Goal: Task Accomplishment & Management: Complete application form

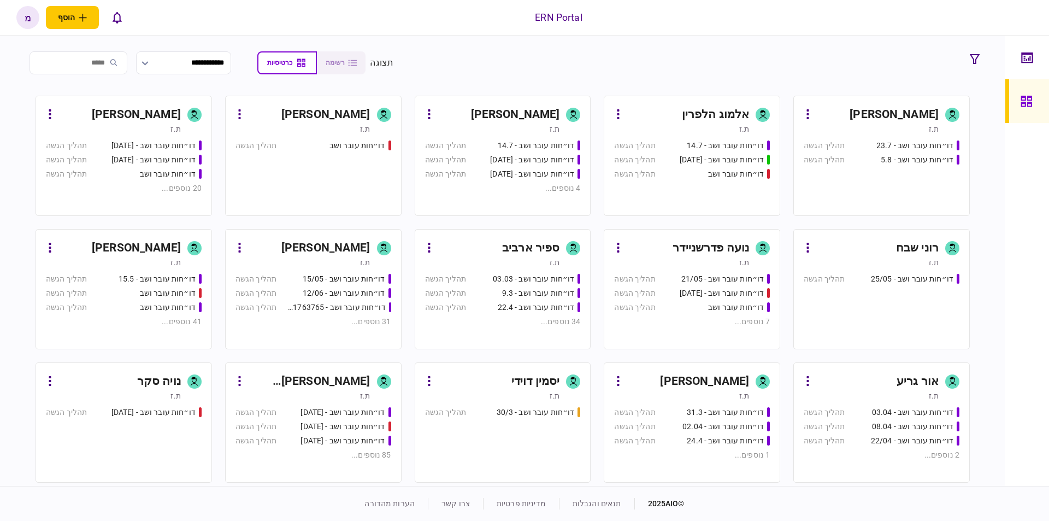
click at [869, 184] on div "דו״חות עובר ושב - 23.7 תהליך הגשה דו״חות עובר ושב - 5.8 תהליך הגשה" at bounding box center [882, 173] width 156 height 66
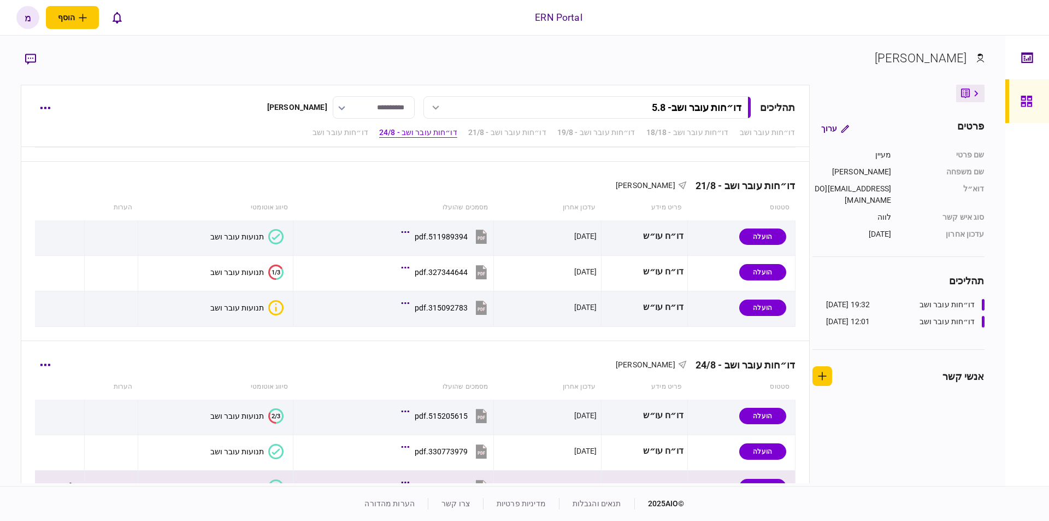
scroll to position [511, 0]
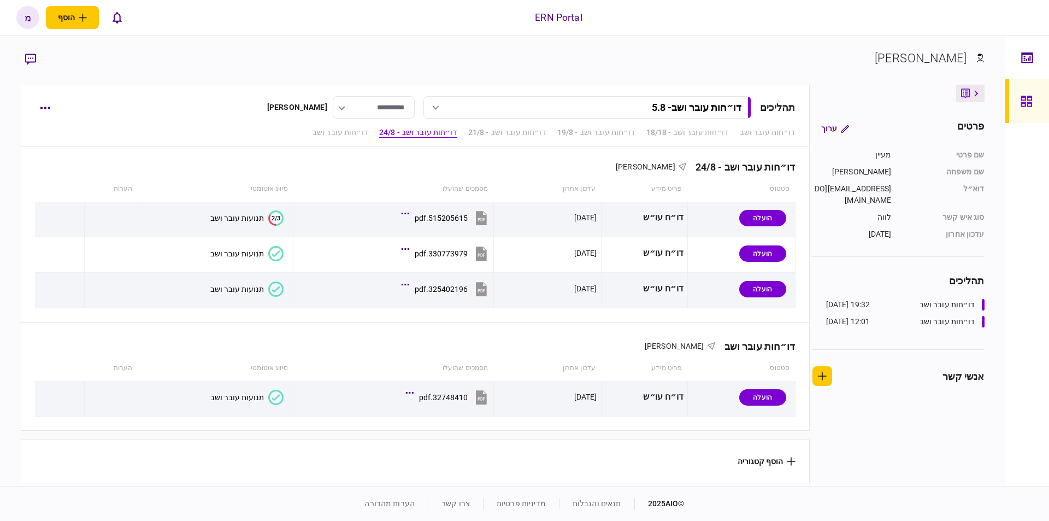
click at [763, 467] on section "הוסף קטגוריה" at bounding box center [415, 461] width 788 height 44
click at [767, 457] on button "הוסף קטגוריה" at bounding box center [767, 461] width 58 height 9
click at [743, 459] on div at bounding box center [524, 260] width 1049 height 521
click at [789, 457] on icon at bounding box center [791, 461] width 8 height 8
click at [780, 426] on div at bounding box center [524, 260] width 1049 height 521
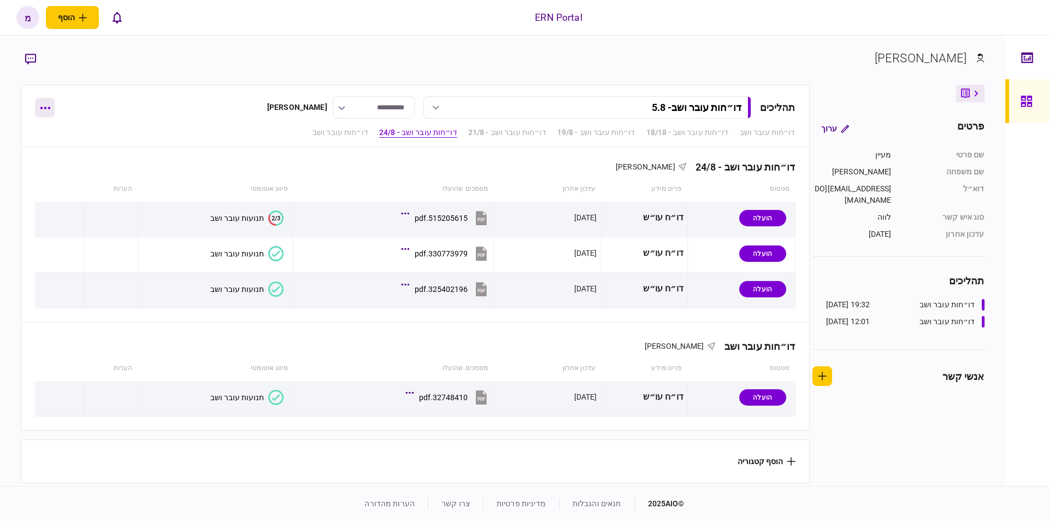
click at [39, 103] on button "button" at bounding box center [45, 108] width 20 height 20
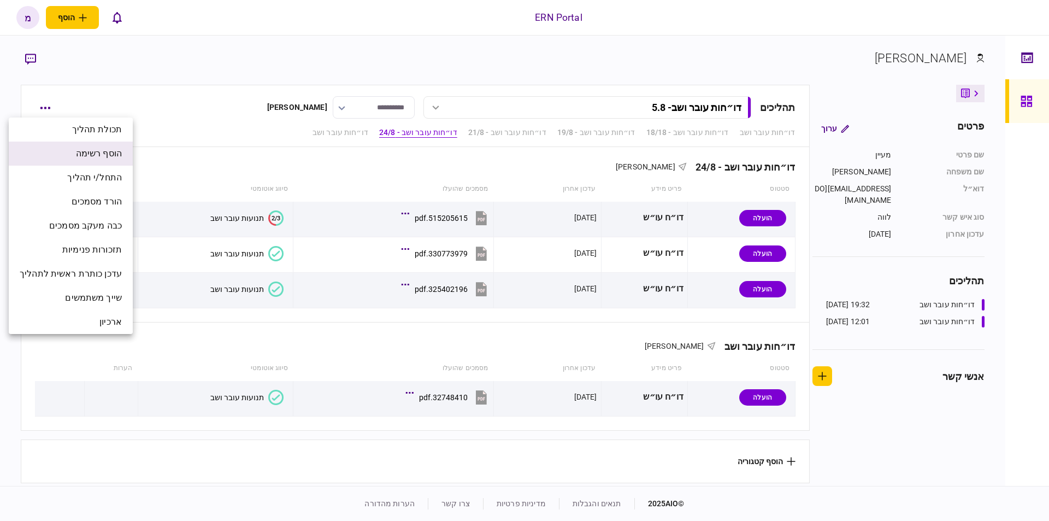
click at [115, 150] on span "הוסף רשימה" at bounding box center [99, 153] width 46 height 13
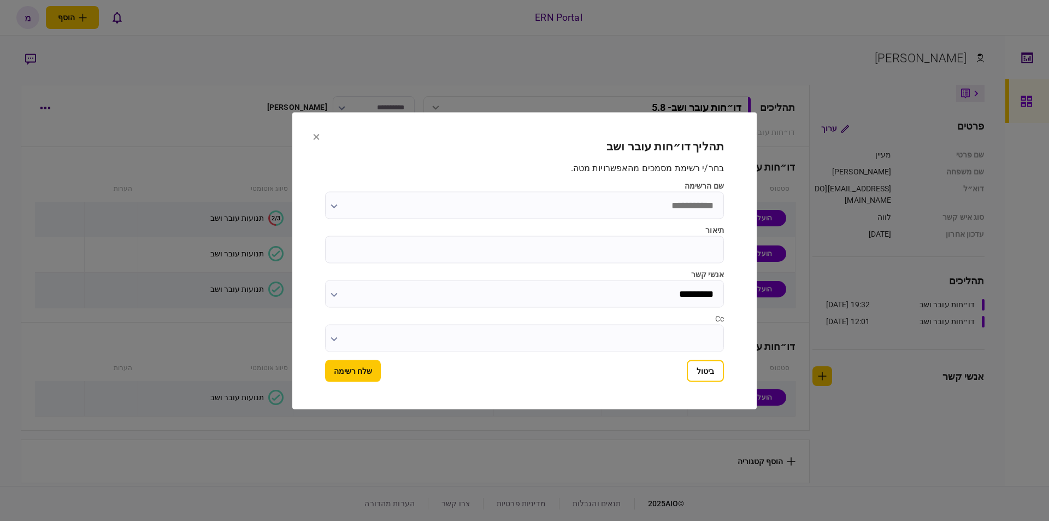
click at [648, 211] on input "שם הרשימה" at bounding box center [524, 204] width 399 height 27
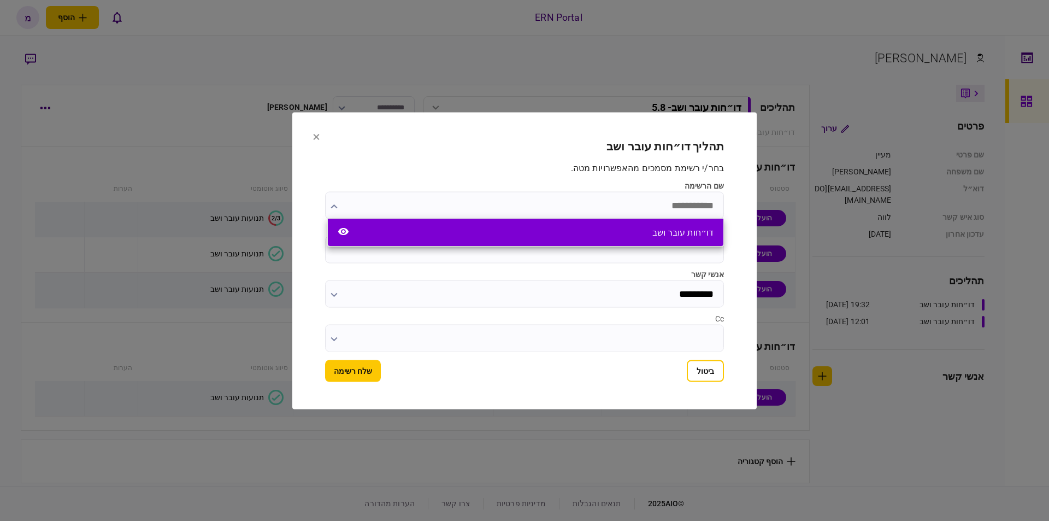
click at [666, 233] on div "דו״חות עובר ושב" at bounding box center [682, 232] width 61 height 10
type input "**********"
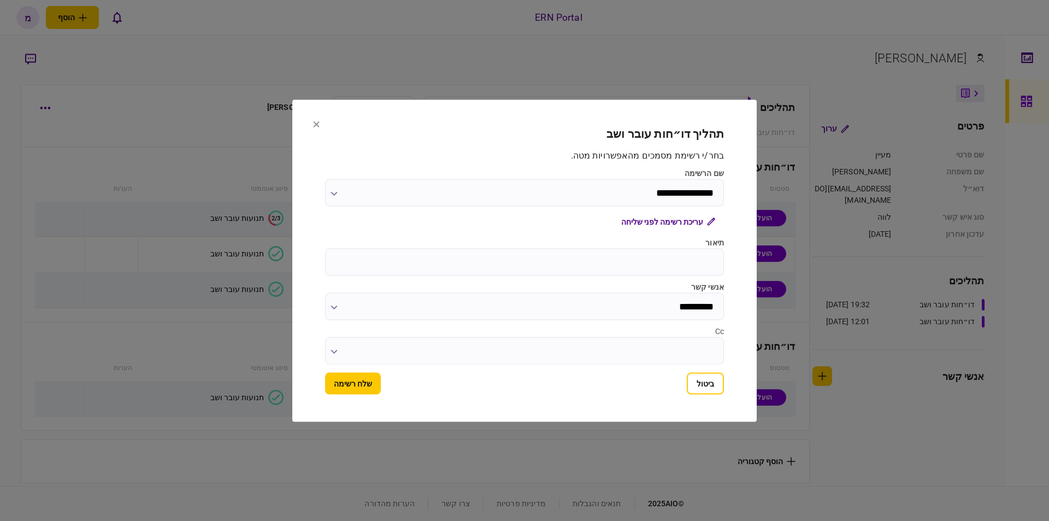
click at [650, 270] on input "תיאור" at bounding box center [524, 261] width 399 height 27
type input "****"
click at [352, 391] on button "שלח רשימה" at bounding box center [353, 383] width 56 height 22
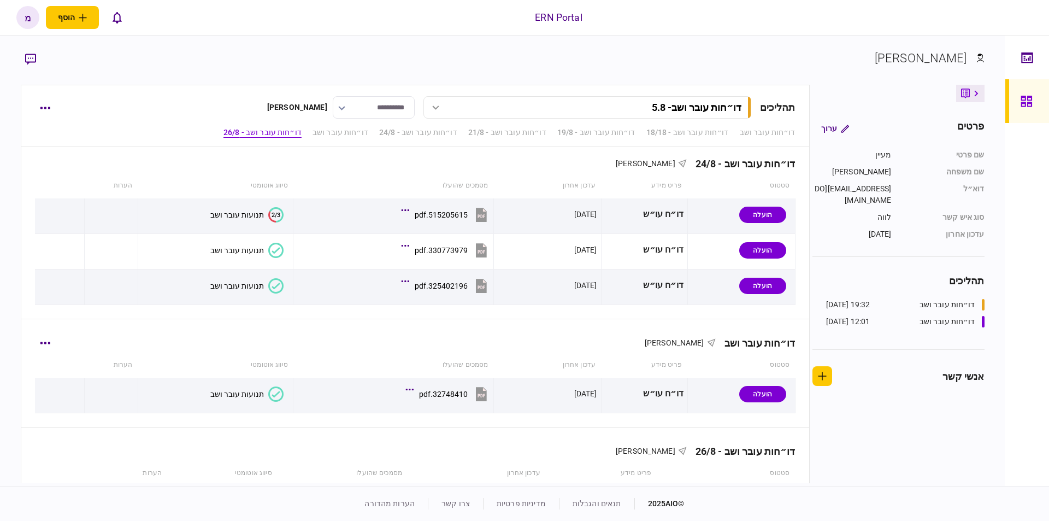
scroll to position [618, 0]
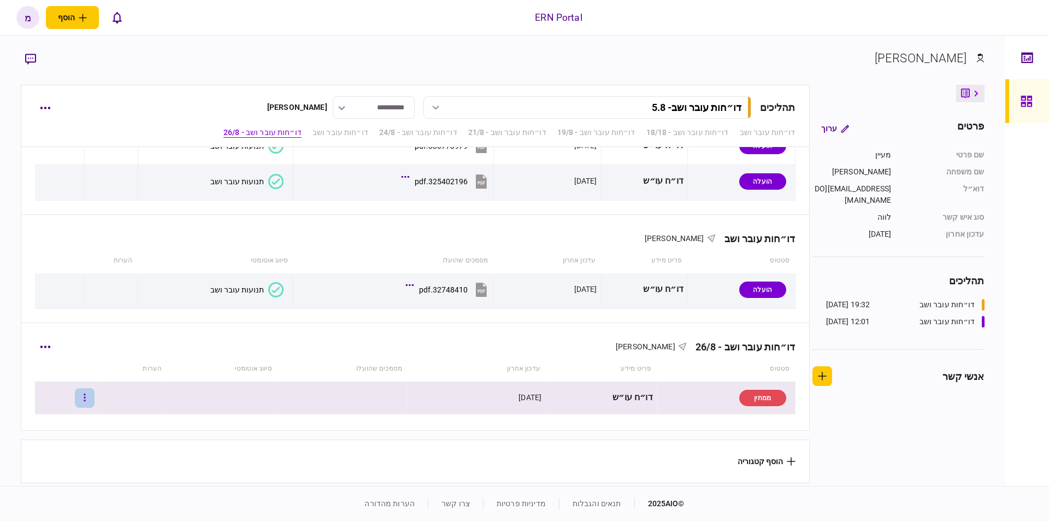
click at [95, 394] on button "button" at bounding box center [85, 398] width 20 height 20
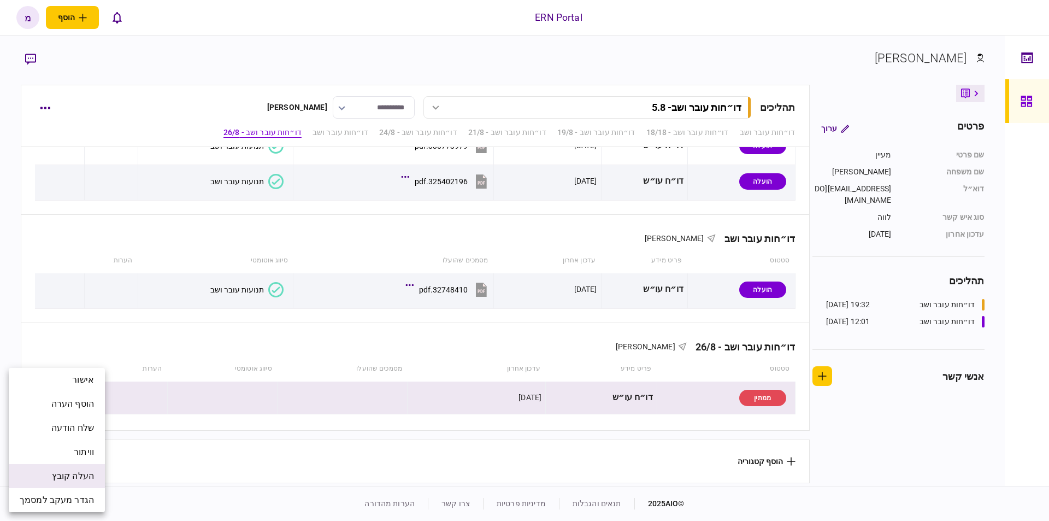
click at [69, 475] on span "העלה קובץ" at bounding box center [73, 475] width 42 height 13
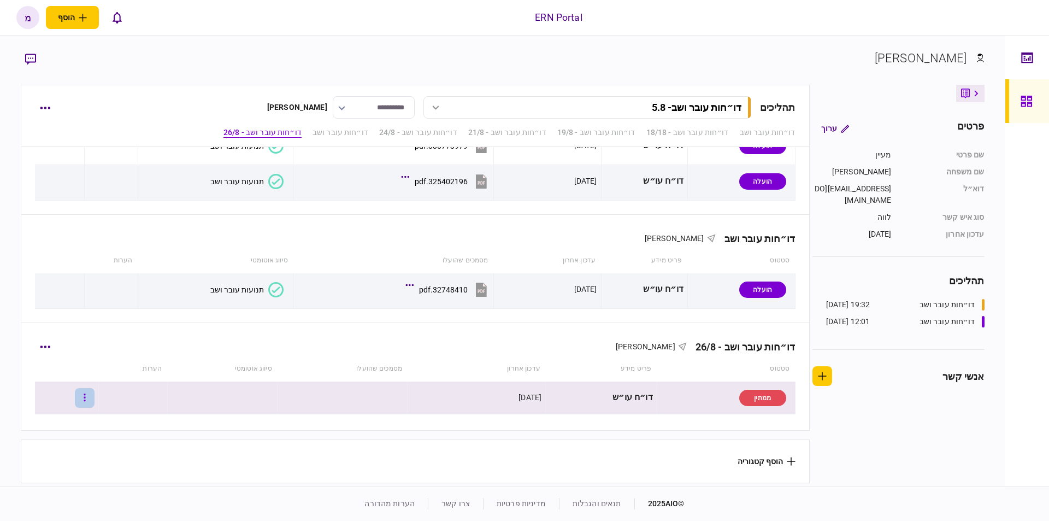
click at [95, 388] on button "button" at bounding box center [85, 398] width 20 height 20
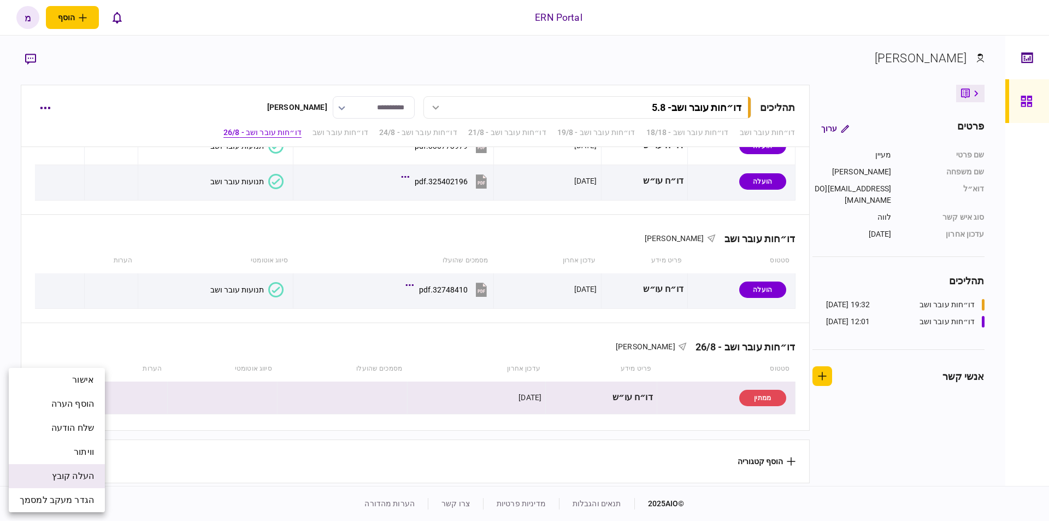
click at [75, 474] on span "העלה קובץ" at bounding box center [73, 475] width 42 height 13
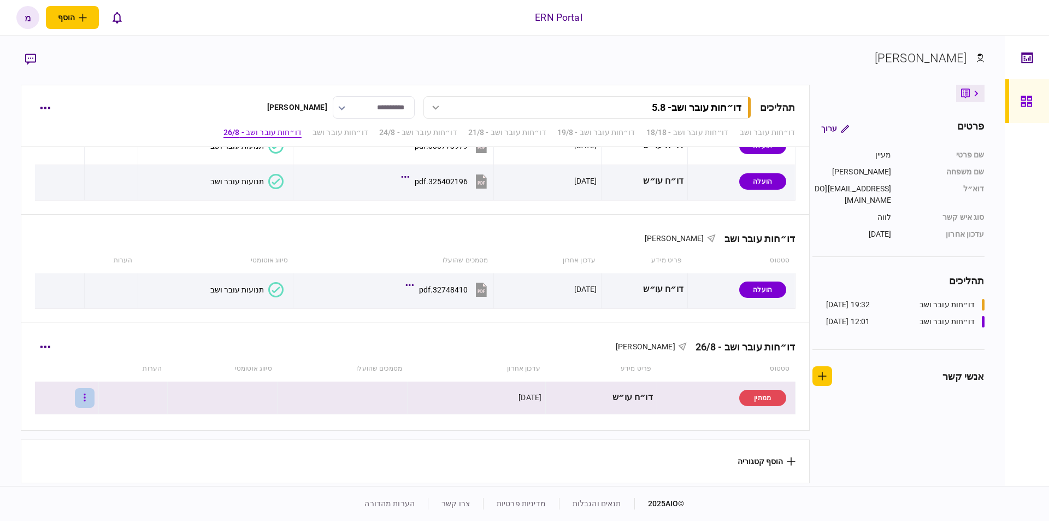
click at [86, 398] on icon "button" at bounding box center [85, 397] width 2 height 10
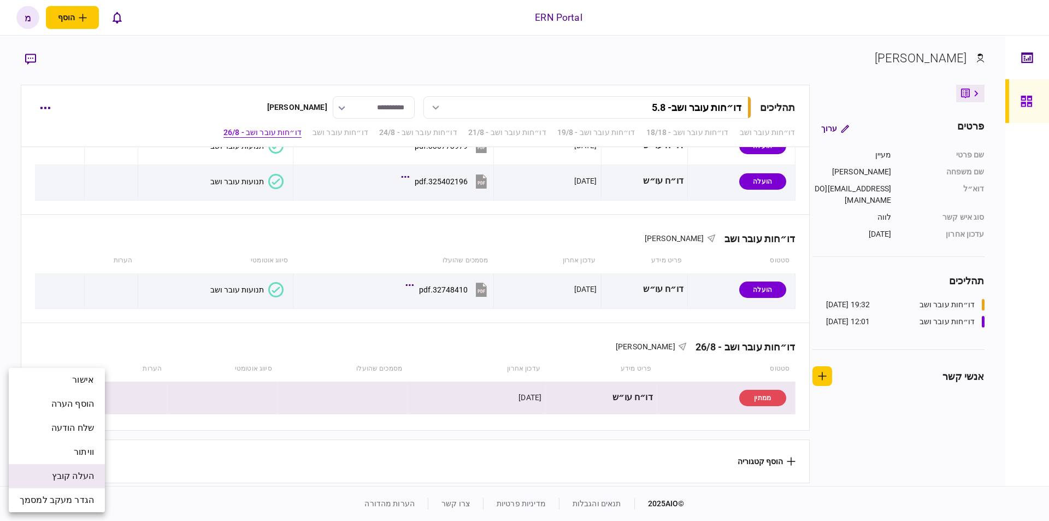
click at [52, 478] on span "העלה קובץ" at bounding box center [73, 475] width 42 height 13
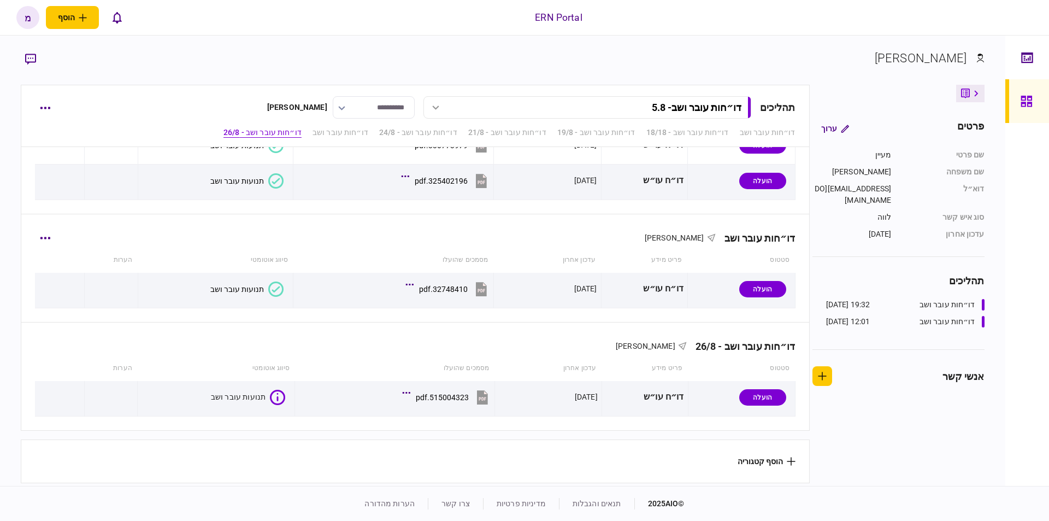
scroll to position [619, 0]
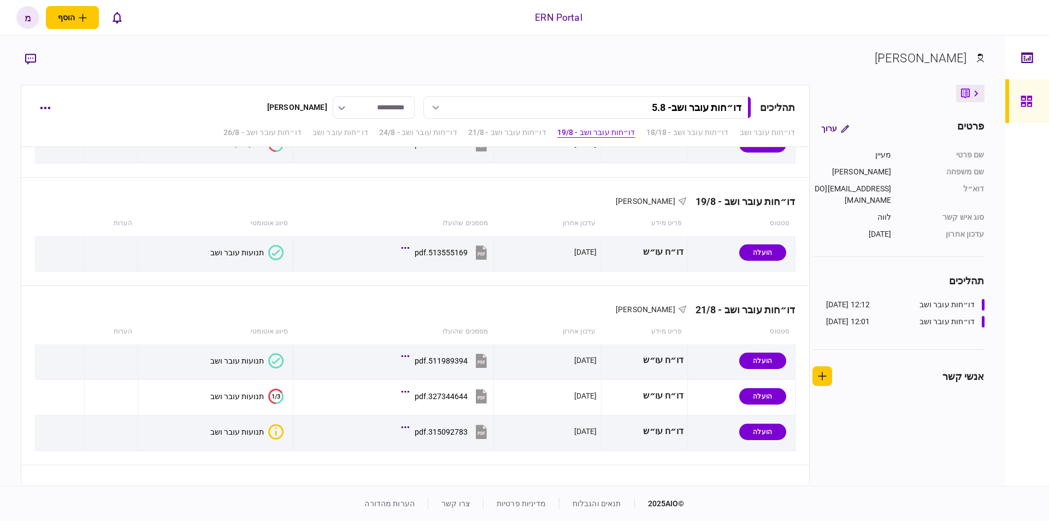
scroll to position [619, 0]
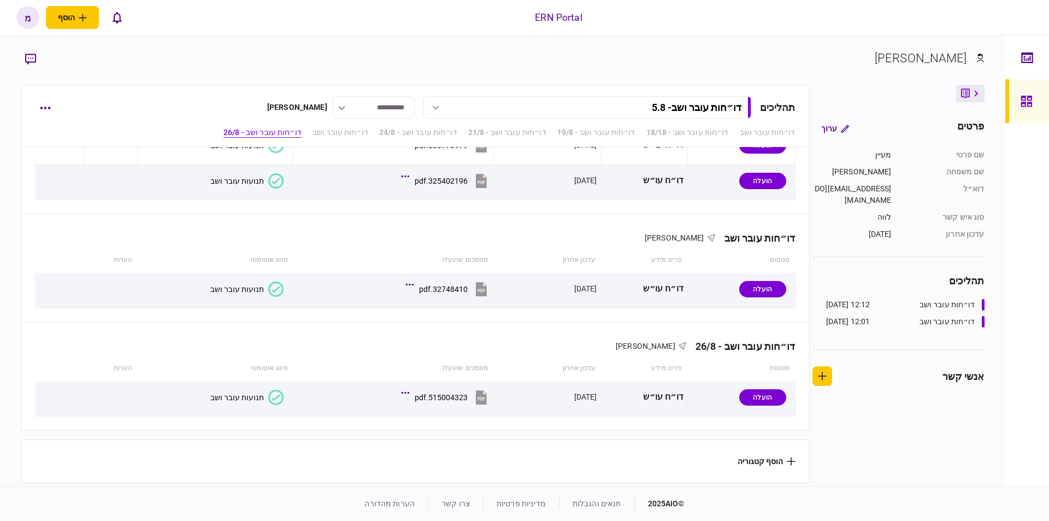
click at [256, 397] on div "תנועות עובר ושב" at bounding box center [237, 397] width 54 height 9
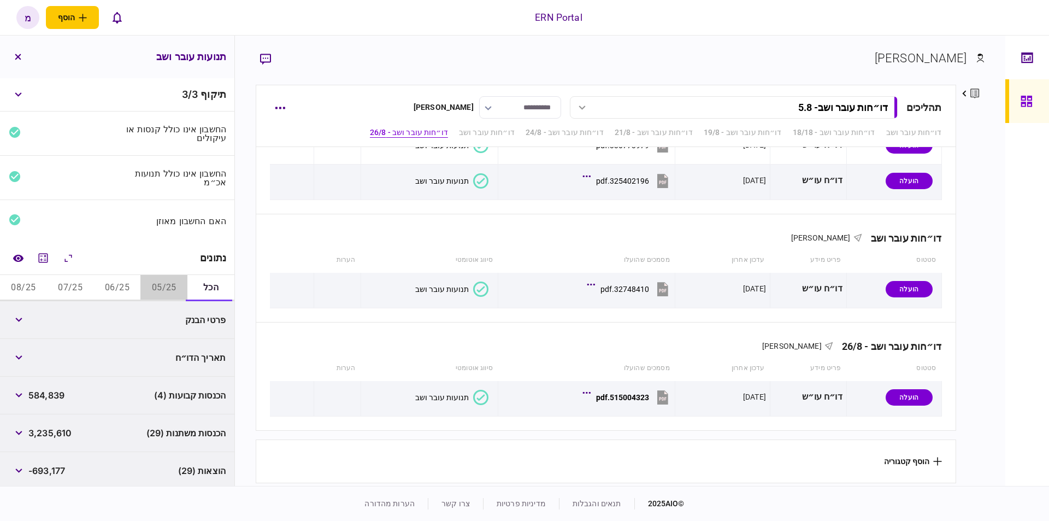
click at [157, 276] on button "05/25" at bounding box center [163, 288] width 47 height 26
click at [49, 257] on icon "מחשבון" at bounding box center [43, 257] width 13 height 13
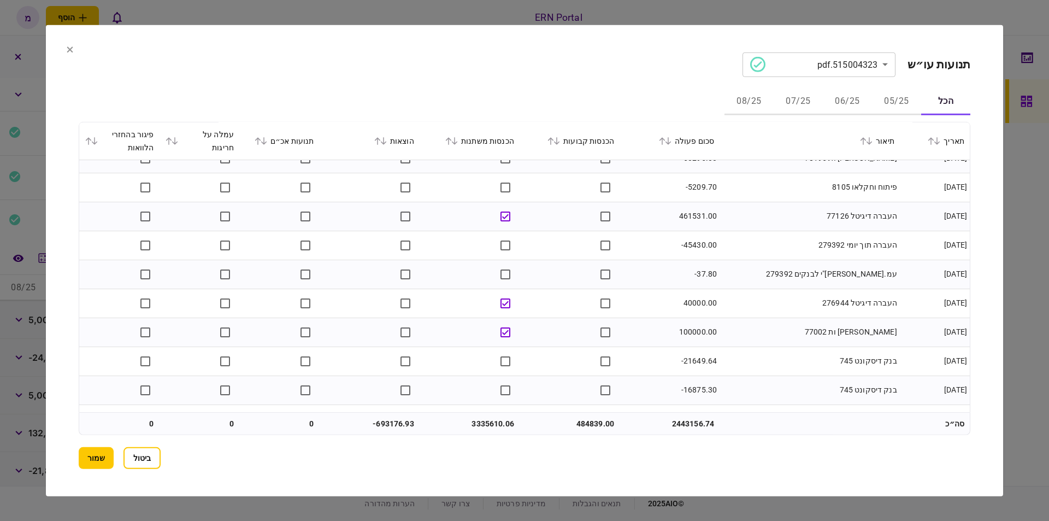
scroll to position [310, 0]
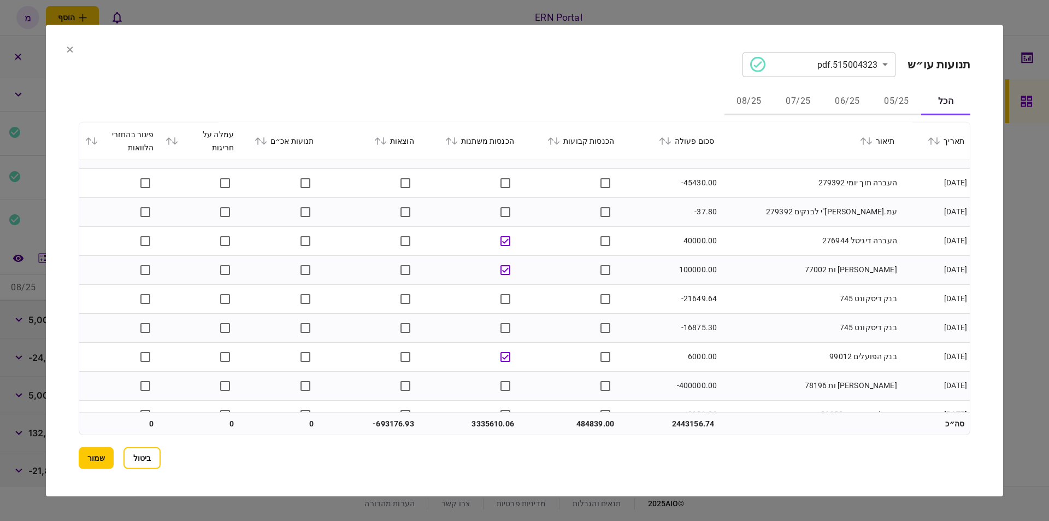
click at [891, 106] on button "05/25" at bounding box center [896, 102] width 49 height 26
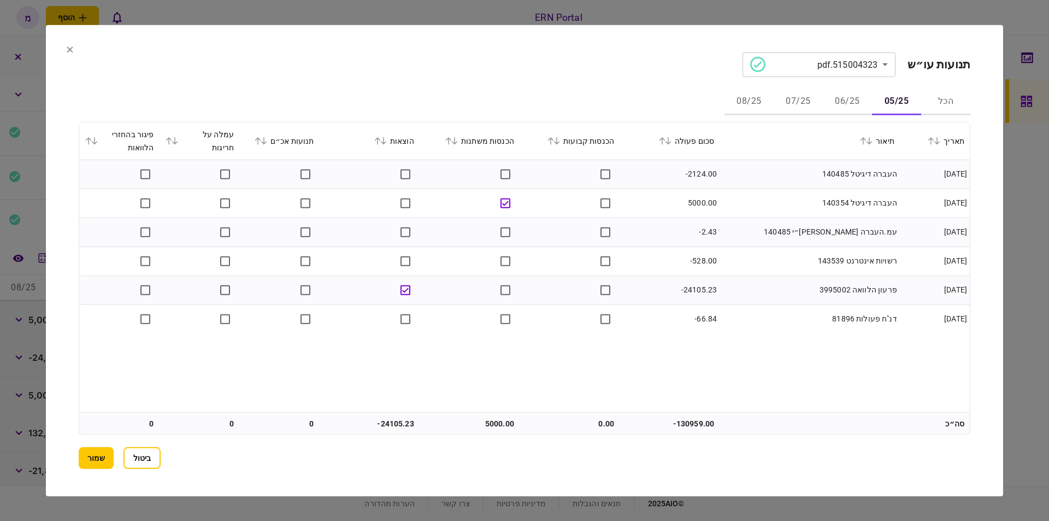
click at [496, 423] on td "5000.00" at bounding box center [470, 424] width 100 height 22
copy td "5000.00"
click at [459, 443] on div "**********" at bounding box center [525, 260] width 892 height 416
click at [394, 421] on td "-24105.23" at bounding box center [370, 424] width 100 height 22
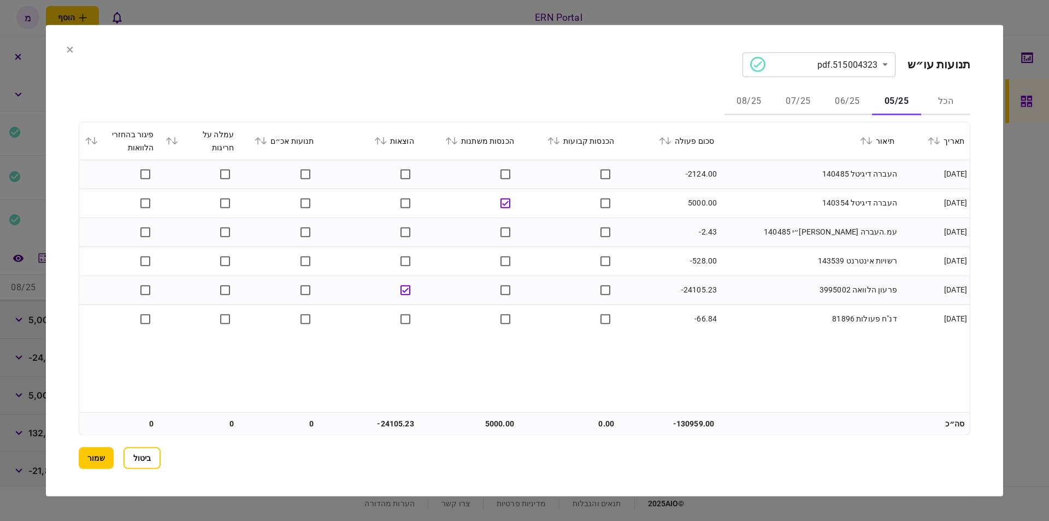
click at [394, 421] on td "-24105.23" at bounding box center [370, 424] width 100 height 22
copy td "24105.23"
click at [70, 446] on section "**********" at bounding box center [524, 260] width 957 height 471
click at [88, 456] on button "שמור" at bounding box center [96, 458] width 35 height 22
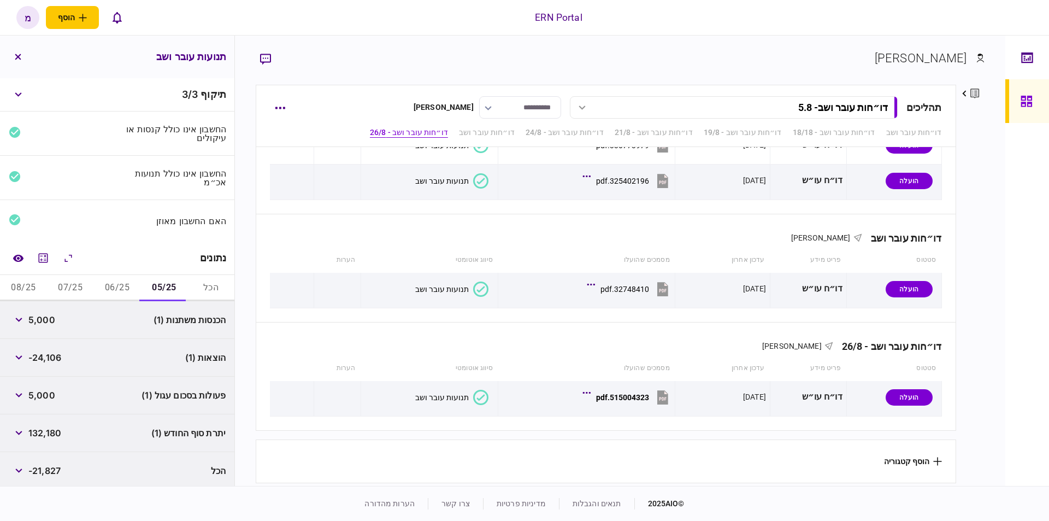
click at [121, 280] on button "06/25" at bounding box center [117, 288] width 47 height 26
click at [45, 252] on icon "מחשבון" at bounding box center [43, 257] width 13 height 13
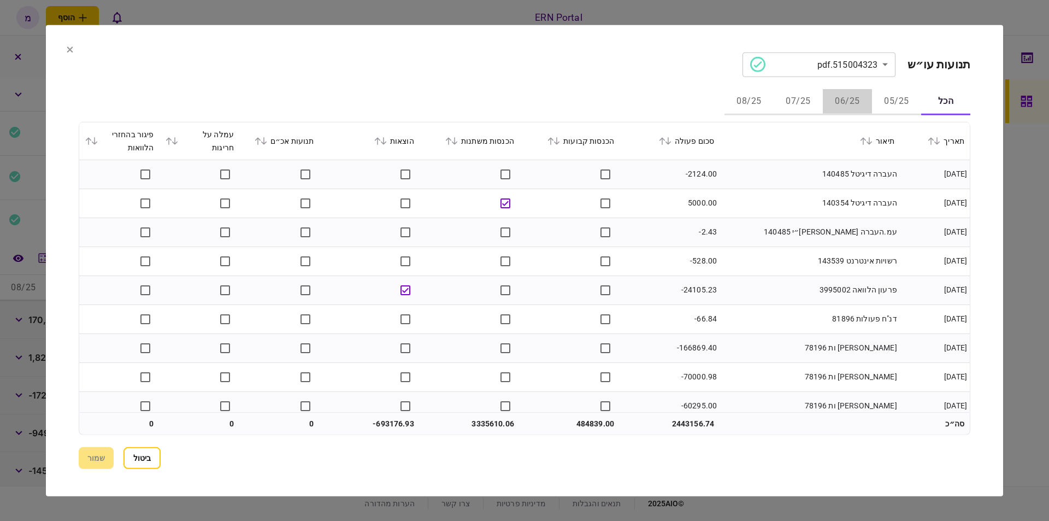
click at [838, 97] on button "06/25" at bounding box center [847, 102] width 49 height 26
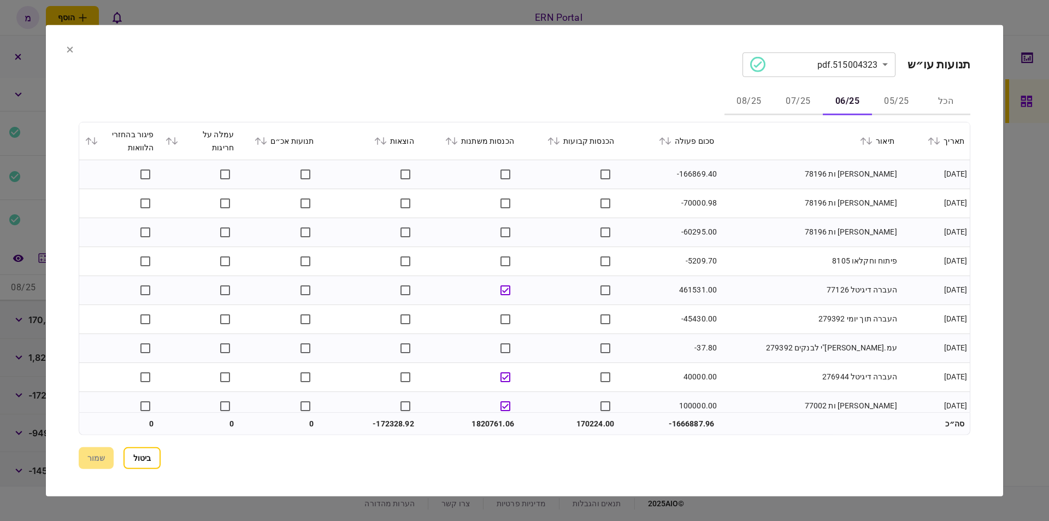
click at [569, 172] on td at bounding box center [570, 174] width 100 height 29
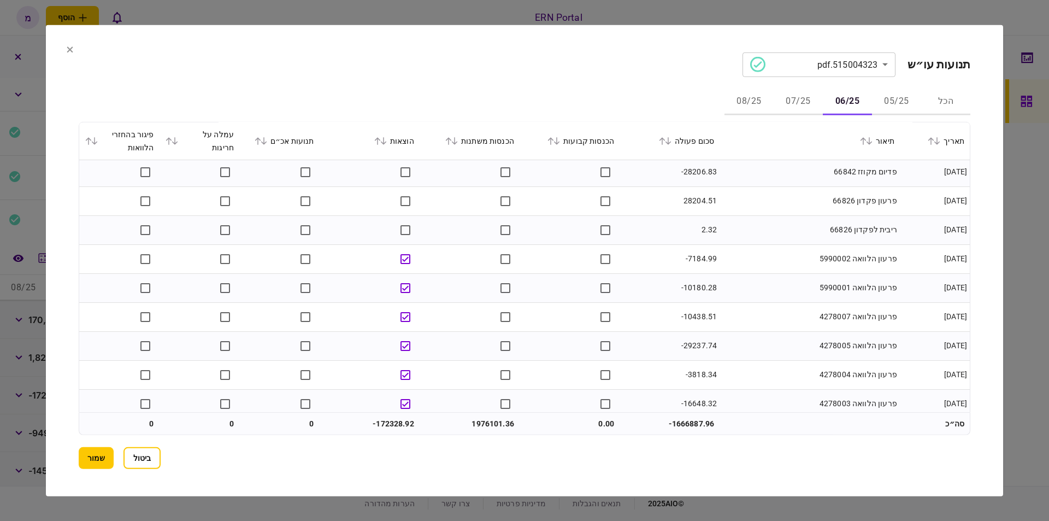
scroll to position [991, 0]
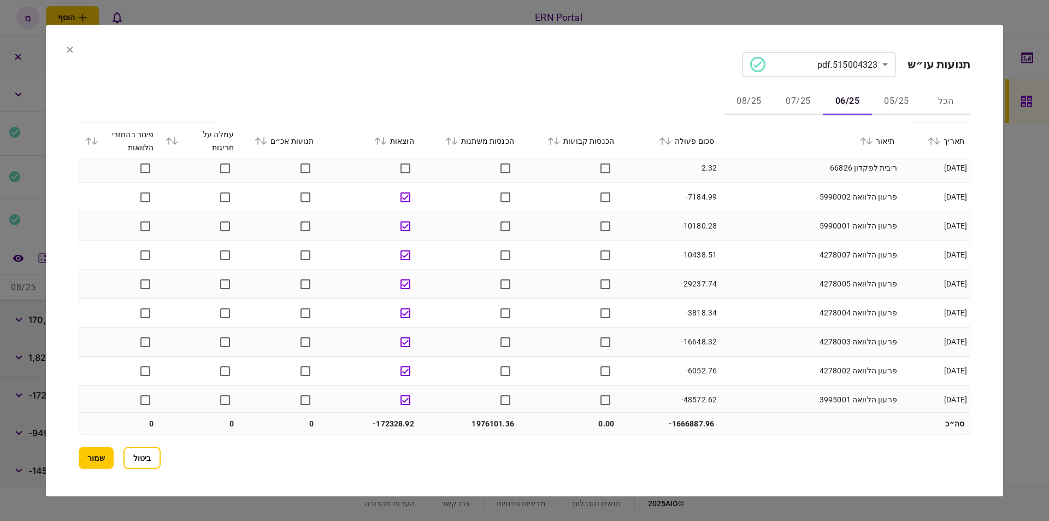
click at [693, 226] on td "-10180.28" at bounding box center [670, 225] width 100 height 29
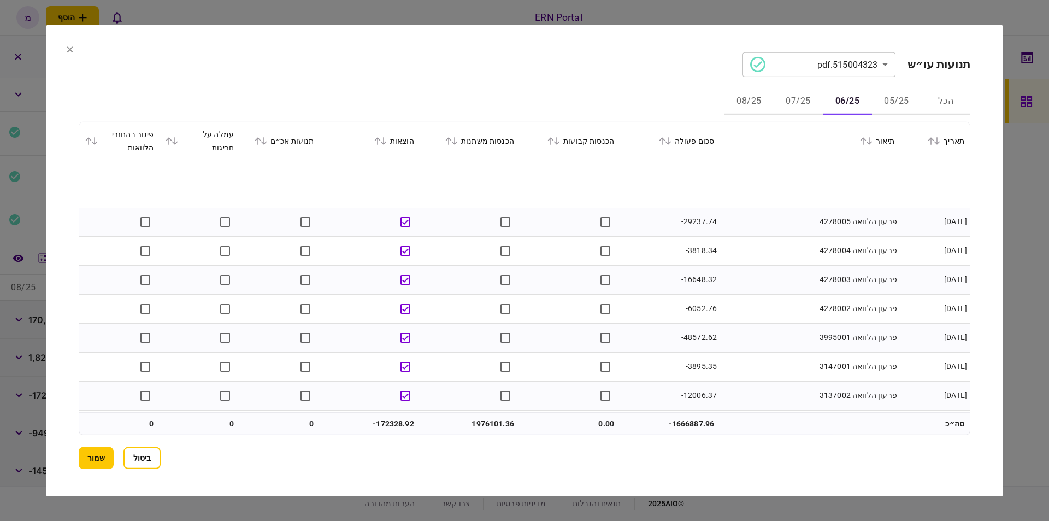
scroll to position [1115, 0]
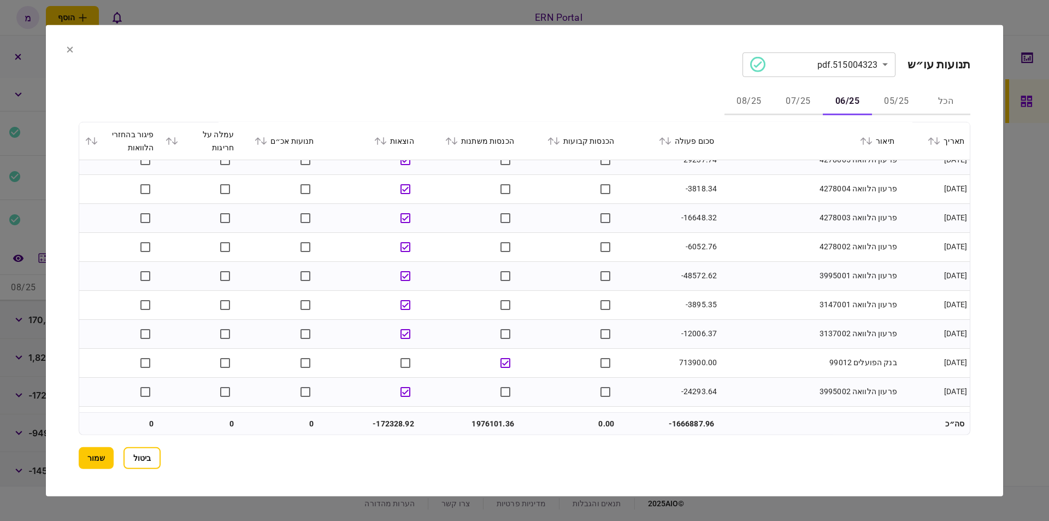
click at [391, 416] on td "-172328.92" at bounding box center [370, 424] width 100 height 22
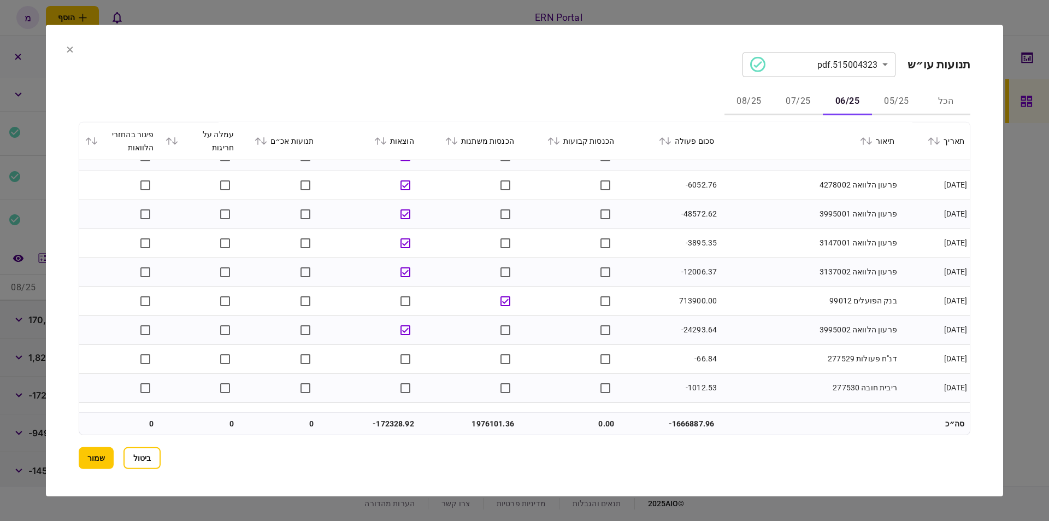
scroll to position [1197, 0]
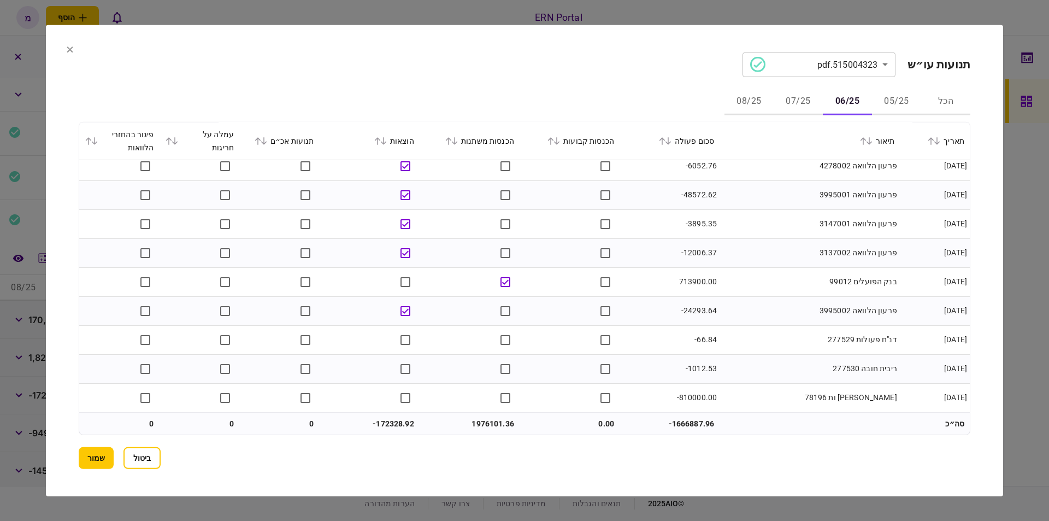
click at [380, 415] on td "-172328.92" at bounding box center [370, 424] width 100 height 22
click at [385, 426] on td "-172328.92" at bounding box center [370, 424] width 100 height 22
copy td "172328.92"
click at [568, 328] on td at bounding box center [570, 339] width 100 height 29
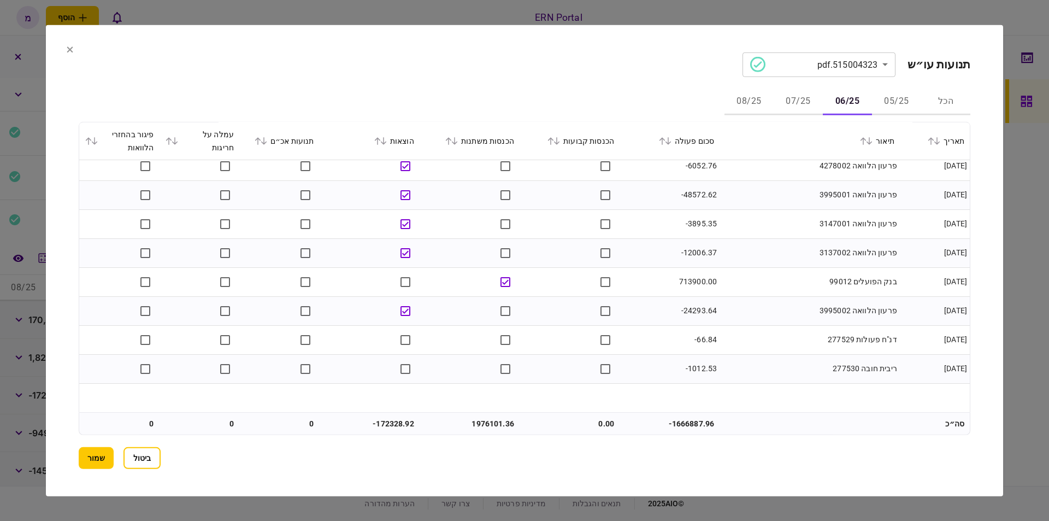
scroll to position [1142, 0]
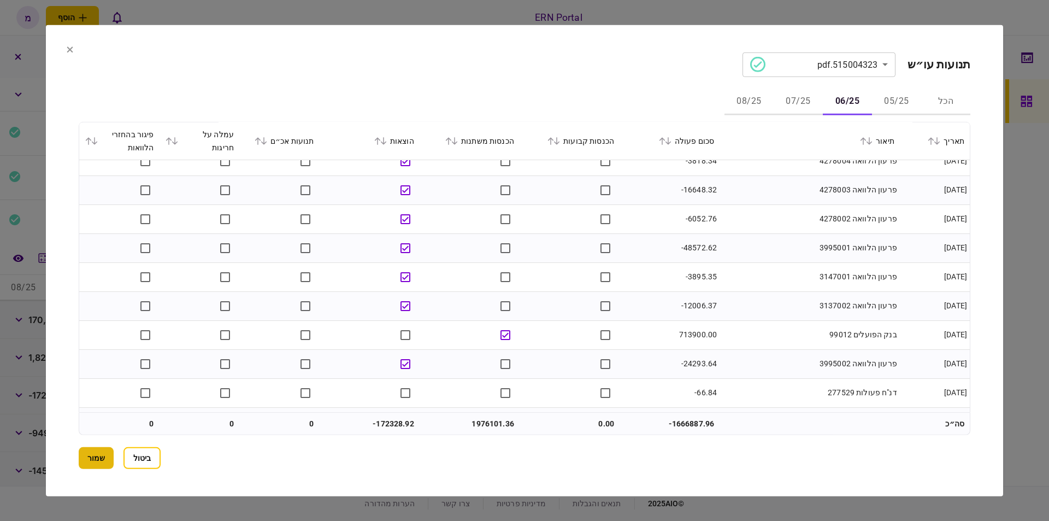
click at [99, 451] on button "שמור" at bounding box center [96, 458] width 35 height 22
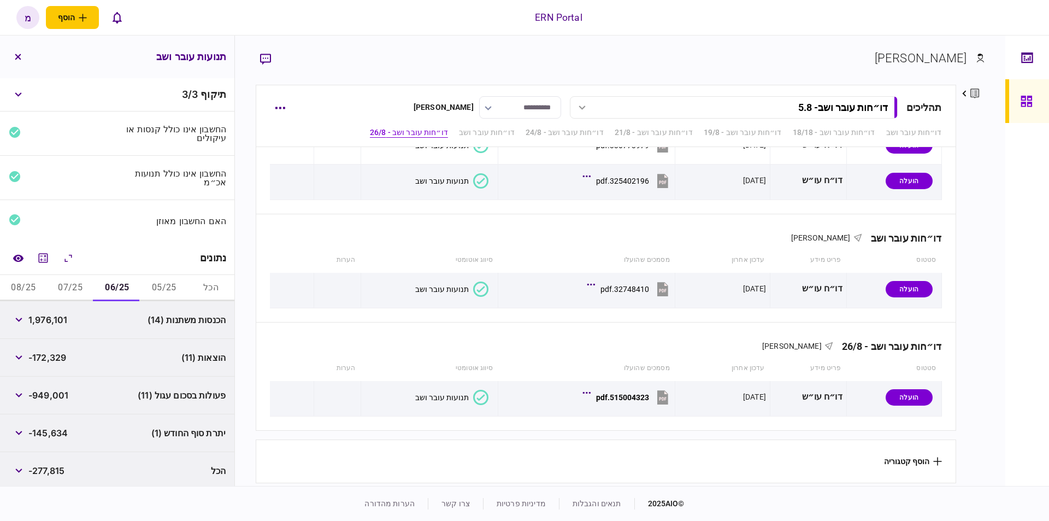
click at [70, 284] on button "07/25" at bounding box center [70, 288] width 47 height 26
click at [49, 253] on icon "מחשבון" at bounding box center [43, 257] width 13 height 13
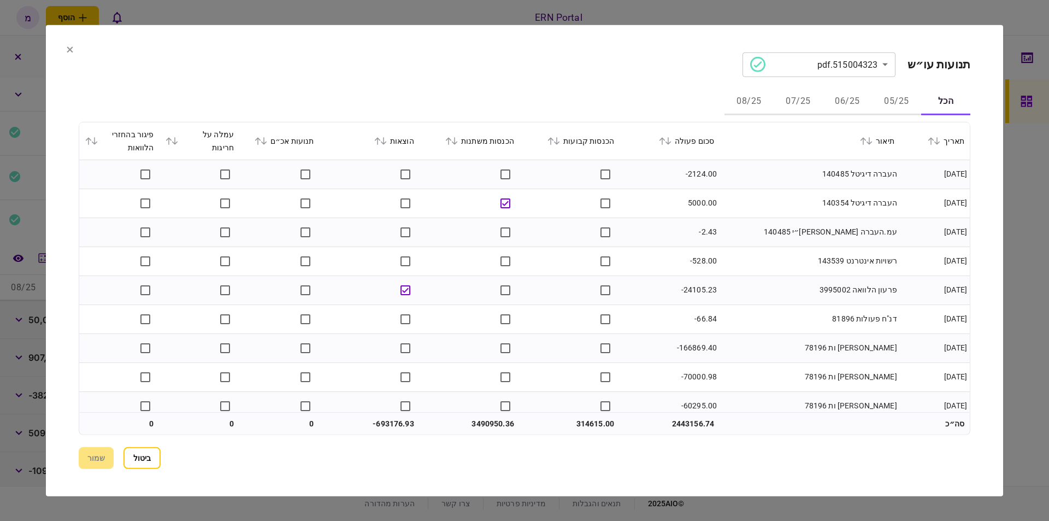
click at [801, 100] on button "07/25" at bounding box center [798, 102] width 49 height 26
click at [523, 322] on td at bounding box center [570, 318] width 100 height 29
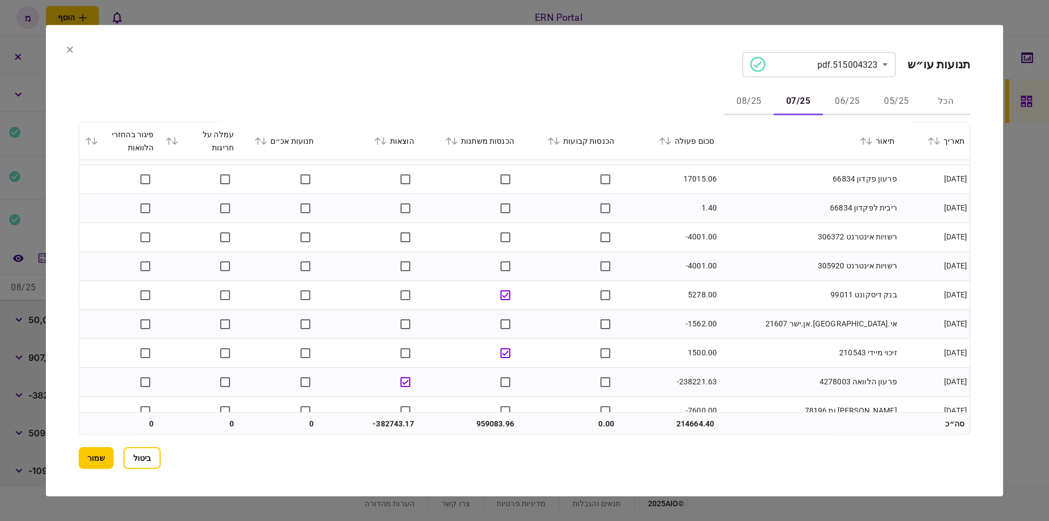
scroll to position [433, 0]
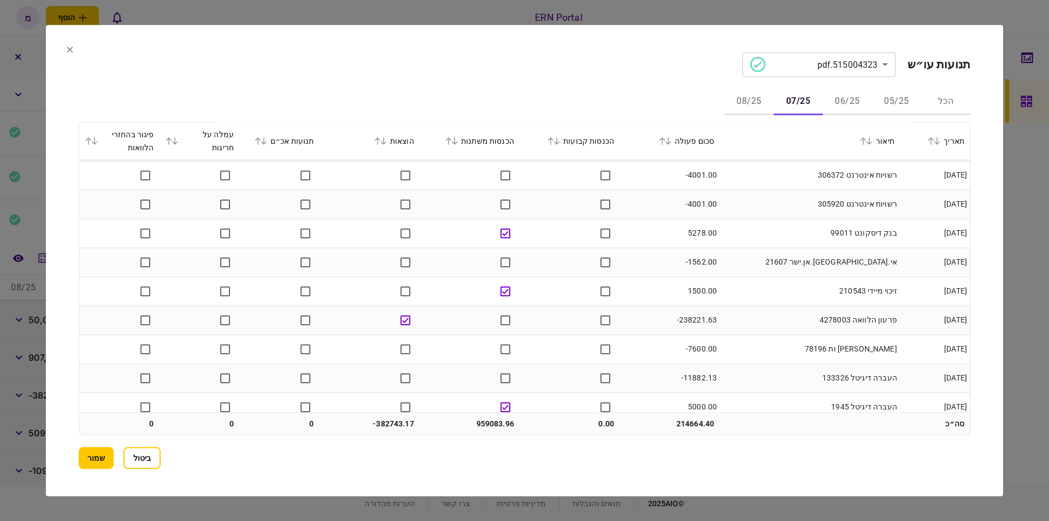
click at [691, 322] on td "-238221.63" at bounding box center [670, 319] width 100 height 29
click at [690, 323] on td "-238221.63" at bounding box center [670, 319] width 100 height 29
copy td "238221.63"
click at [717, 344] on td "-7600.00" at bounding box center [670, 348] width 100 height 29
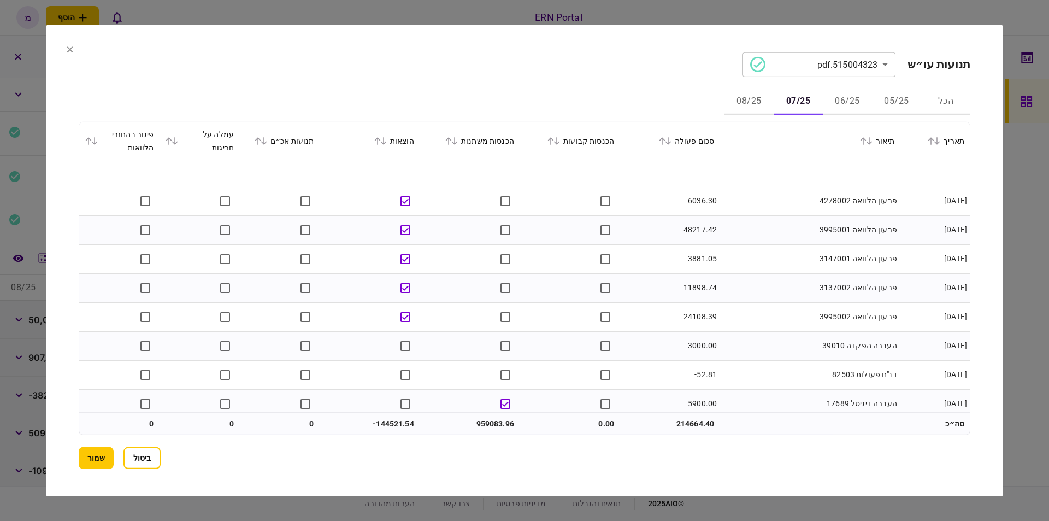
scroll to position [965, 0]
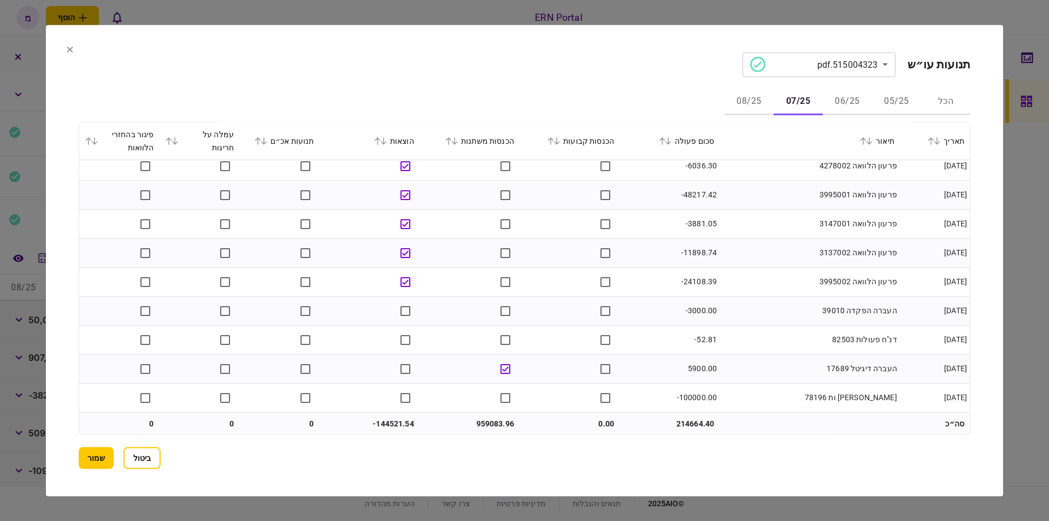
click at [494, 422] on td "959083.96" at bounding box center [470, 424] width 100 height 22
copy td "959083.96"
click at [438, 394] on td at bounding box center [470, 397] width 100 height 28
click at [386, 417] on td "-144521.54" at bounding box center [370, 424] width 100 height 22
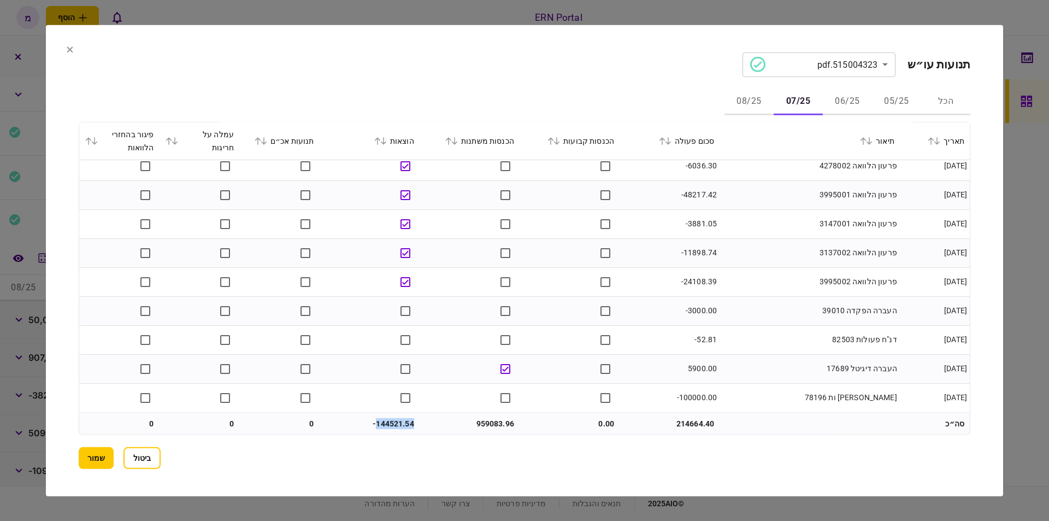
click at [386, 417] on td "-144521.54" at bounding box center [370, 424] width 100 height 22
copy td "144521.54"
click at [835, 99] on button "06/25" at bounding box center [847, 102] width 49 height 26
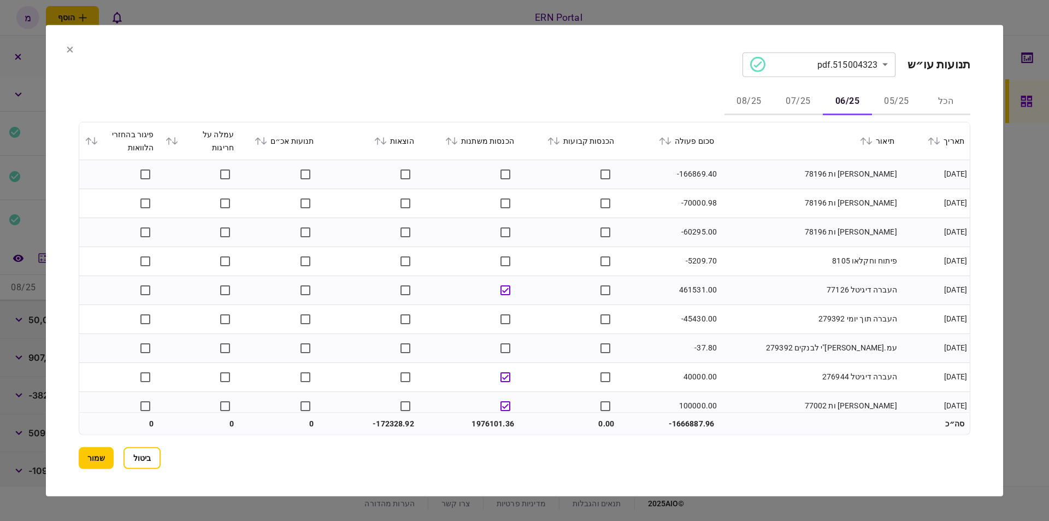
click at [485, 418] on td "1976101.36" at bounding box center [470, 424] width 100 height 22
copy td "1976101.36"
click at [92, 454] on button "שמור" at bounding box center [96, 458] width 35 height 22
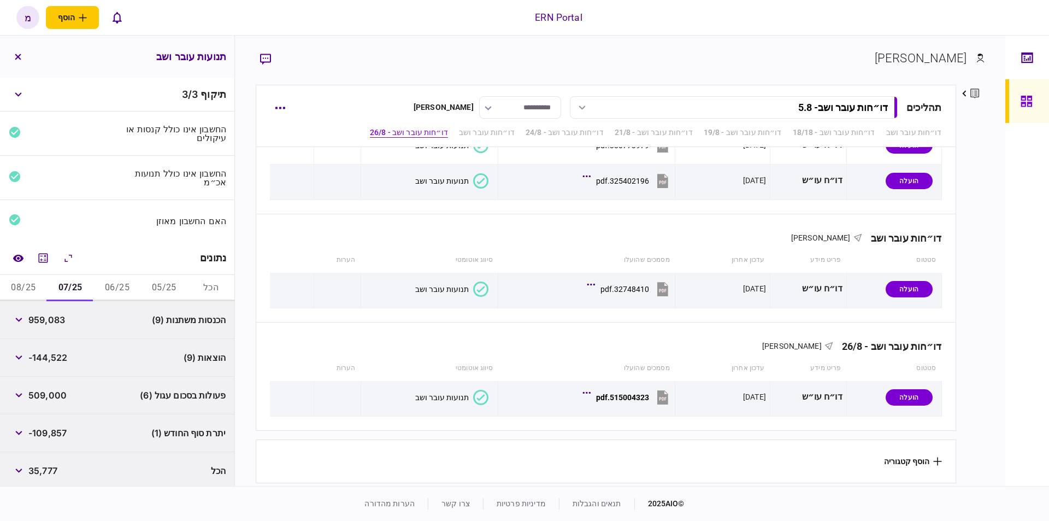
click at [31, 279] on button "08/25" at bounding box center [23, 288] width 47 height 26
click at [41, 256] on icon "מחשבון" at bounding box center [43, 257] width 9 height 9
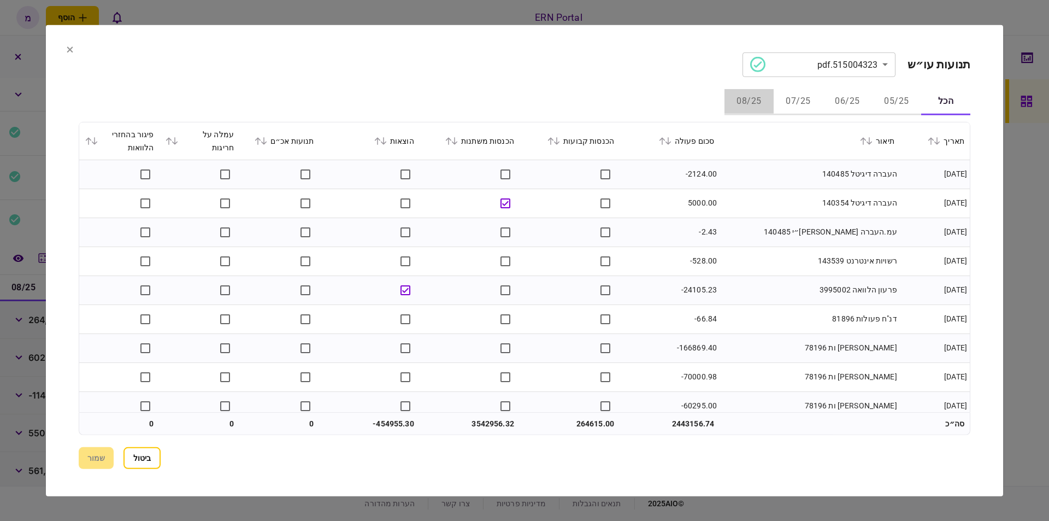
click at [759, 98] on button "08/25" at bounding box center [748, 102] width 49 height 26
click at [751, 183] on td "העברה דיגיטל 4770" at bounding box center [810, 174] width 180 height 29
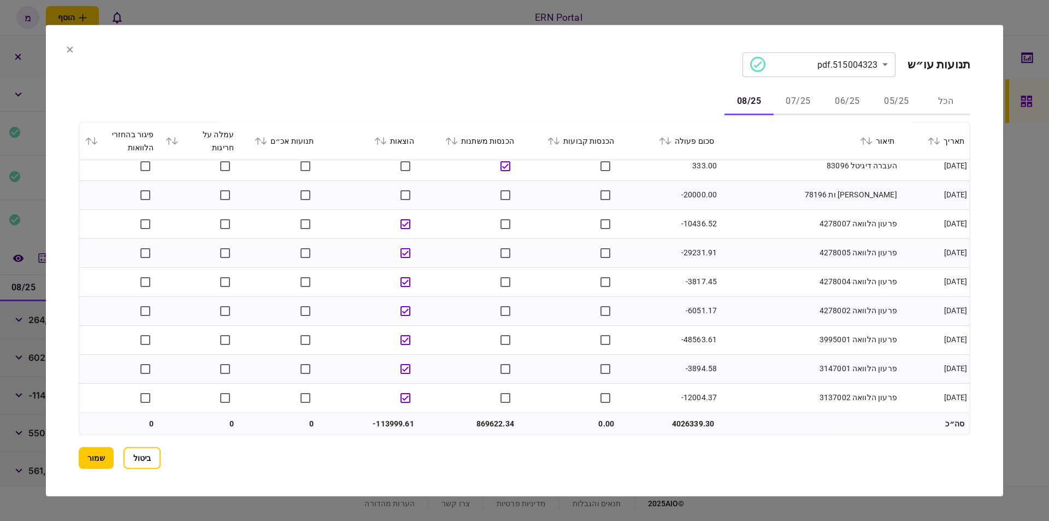
scroll to position [618, 0]
click at [485, 424] on td "869622.34" at bounding box center [470, 424] width 100 height 22
copy td "869622.34"
click at [395, 425] on td "-113999.61" at bounding box center [370, 424] width 100 height 22
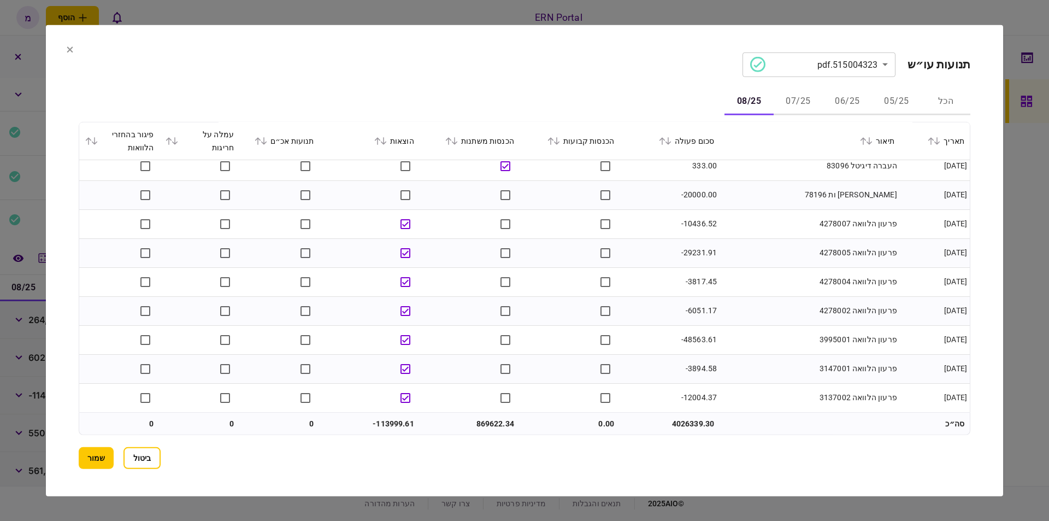
click at [395, 425] on td "-113999.61" at bounding box center [370, 424] width 100 height 22
copy td "113999.61"
click at [85, 447] on button "שמור" at bounding box center [96, 458] width 35 height 22
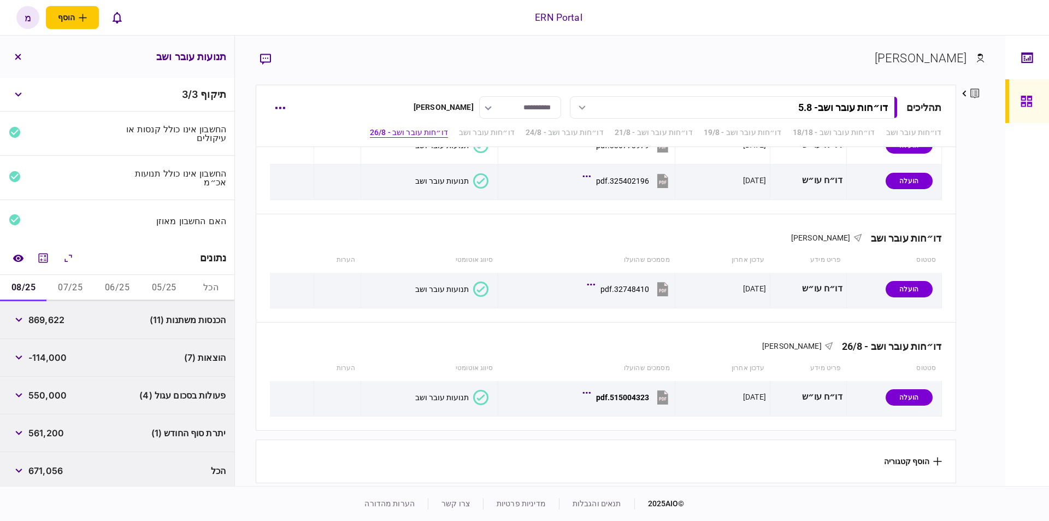
click at [207, 287] on button "הכל" at bounding box center [210, 288] width 47 height 26
click at [192, 317] on div "פרטי הבנק" at bounding box center [174, 319] width 104 height 9
click at [174, 357] on div "תאריך הדו״ח" at bounding box center [174, 357] width 104 height 9
click at [21, 326] on button "button" at bounding box center [19, 320] width 20 height 20
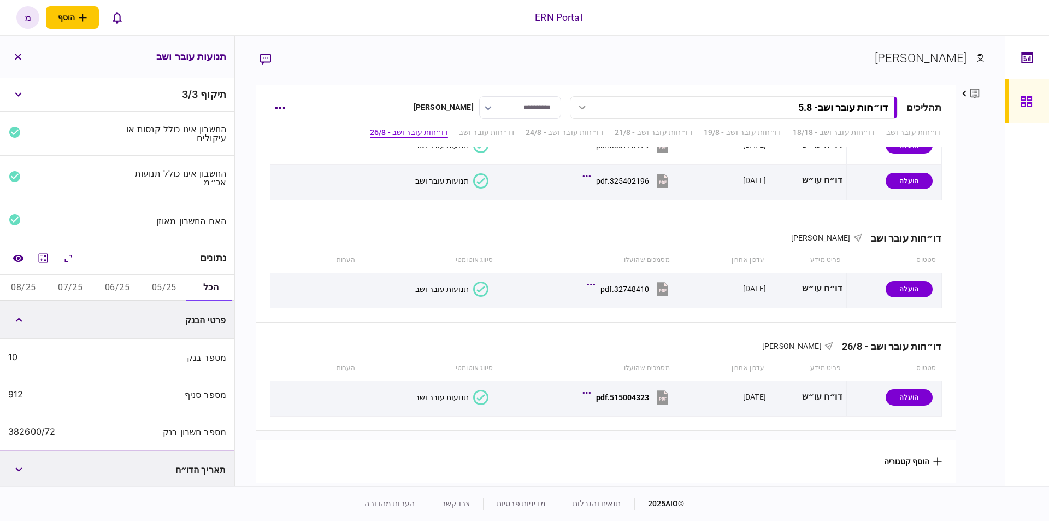
click at [34, 432] on div "382600/72" at bounding box center [31, 431] width 47 height 10
copy div "382600"
